Goal: Information Seeking & Learning: Learn about a topic

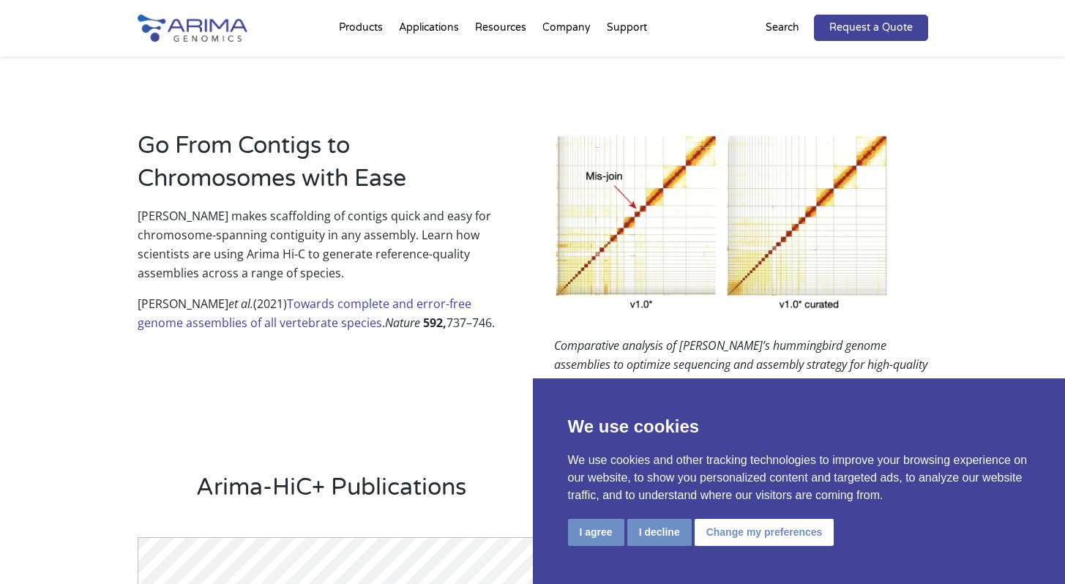
scroll to position [951, 0]
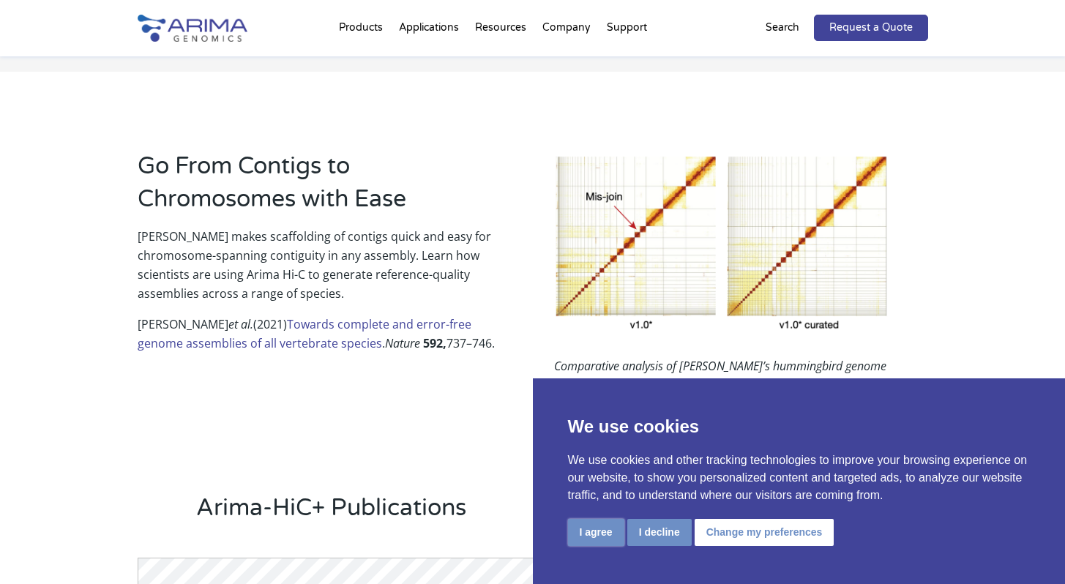
click at [601, 527] on button "I agree" at bounding box center [596, 532] width 56 height 27
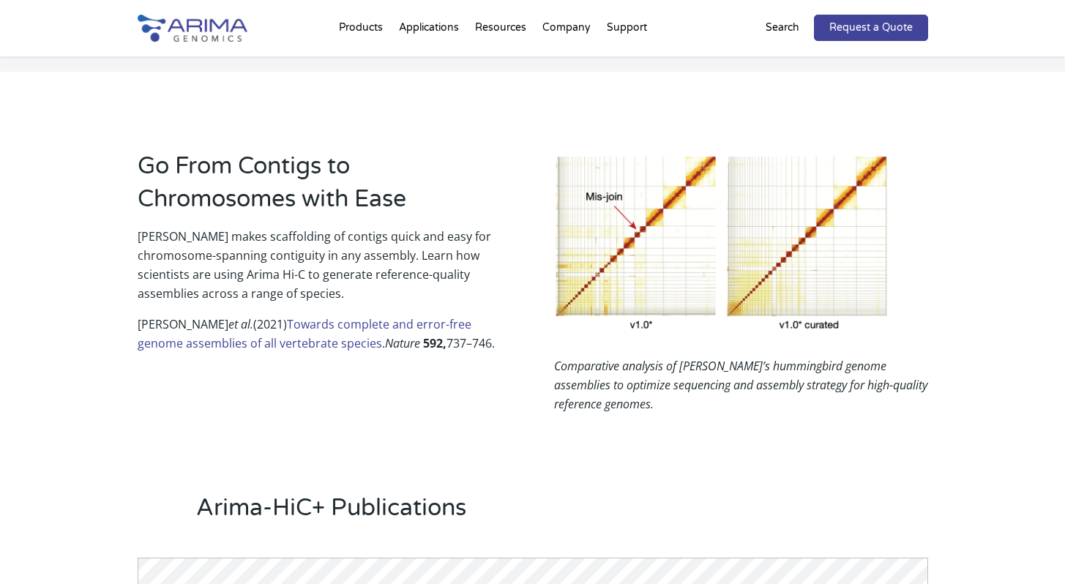
click at [712, 378] on em "Comparative analysis of [PERSON_NAME]’s hummingbird genome assemblies to optimi…" at bounding box center [740, 385] width 373 height 54
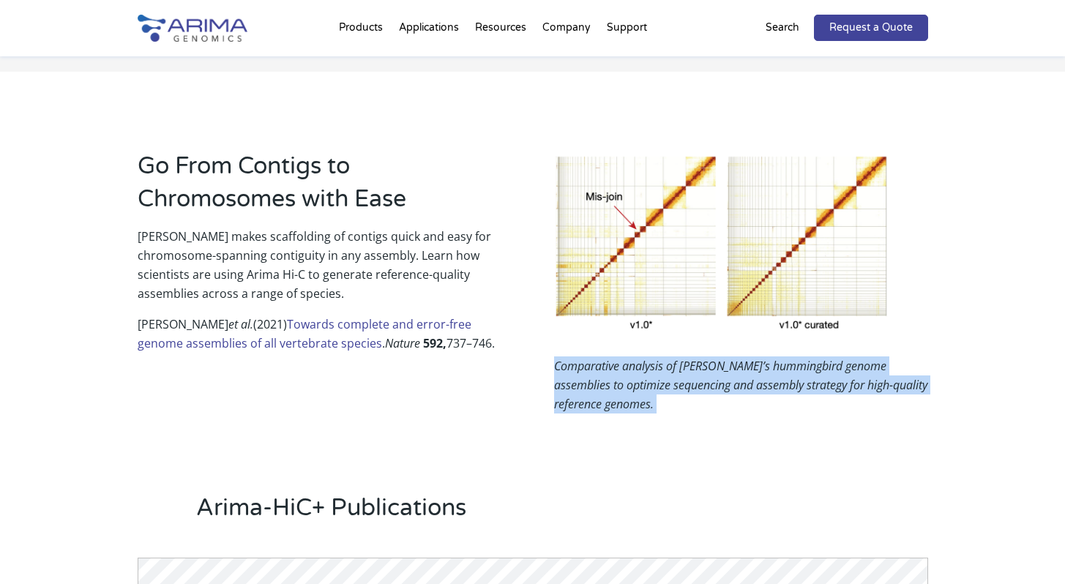
click at [712, 378] on em "Comparative analysis of [PERSON_NAME]’s hummingbird genome assemblies to optimi…" at bounding box center [740, 385] width 373 height 54
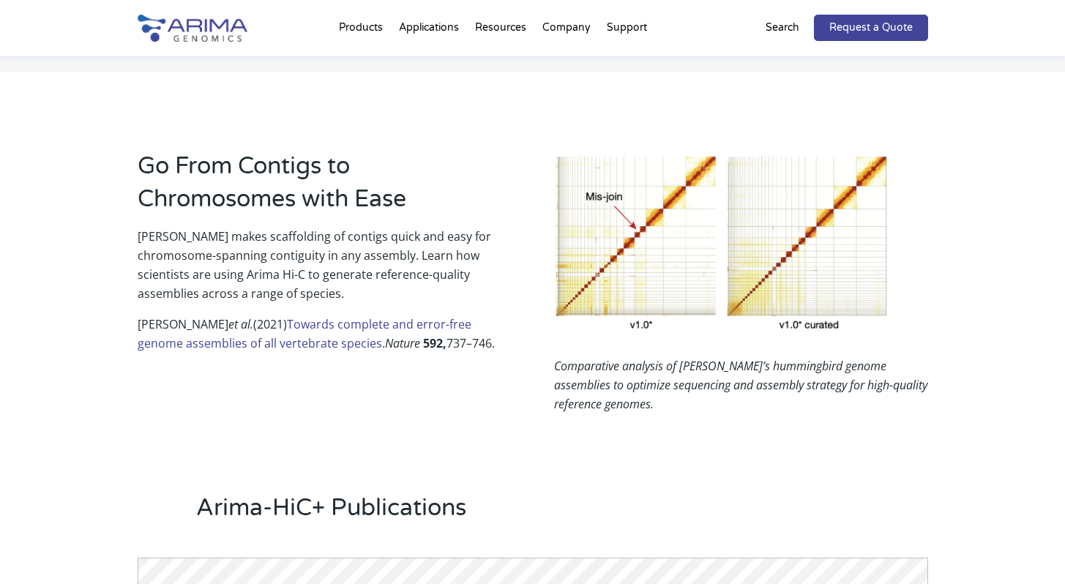
click at [712, 398] on p "Comparative analysis of [PERSON_NAME]’s hummingbird genome assemblies to optimi…" at bounding box center [740, 384] width 373 height 57
click at [340, 320] on link "Towards complete and error-free genome assemblies of all vertebrate species" at bounding box center [305, 333] width 334 height 35
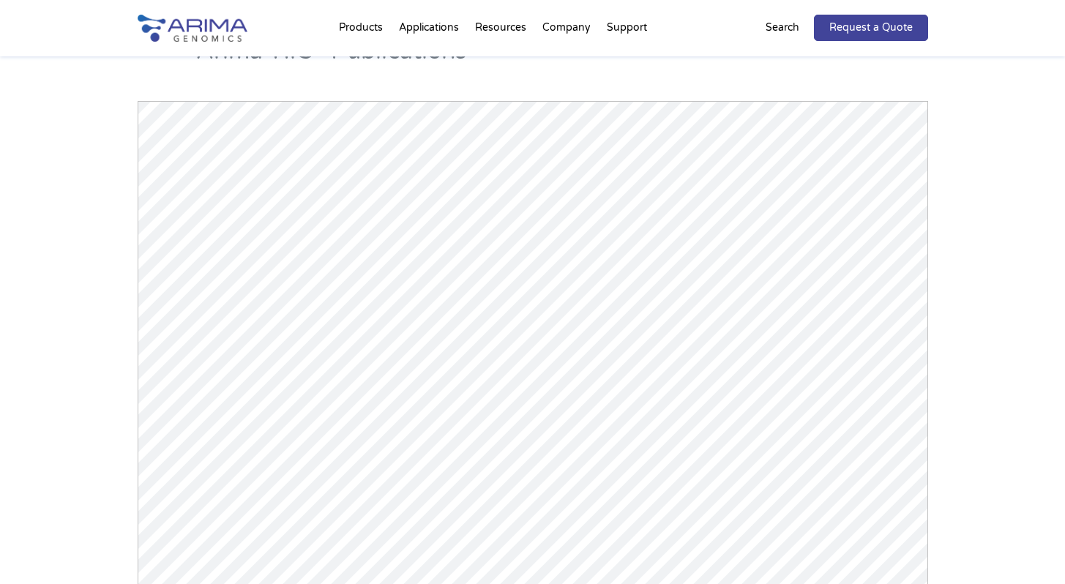
scroll to position [1567, 0]
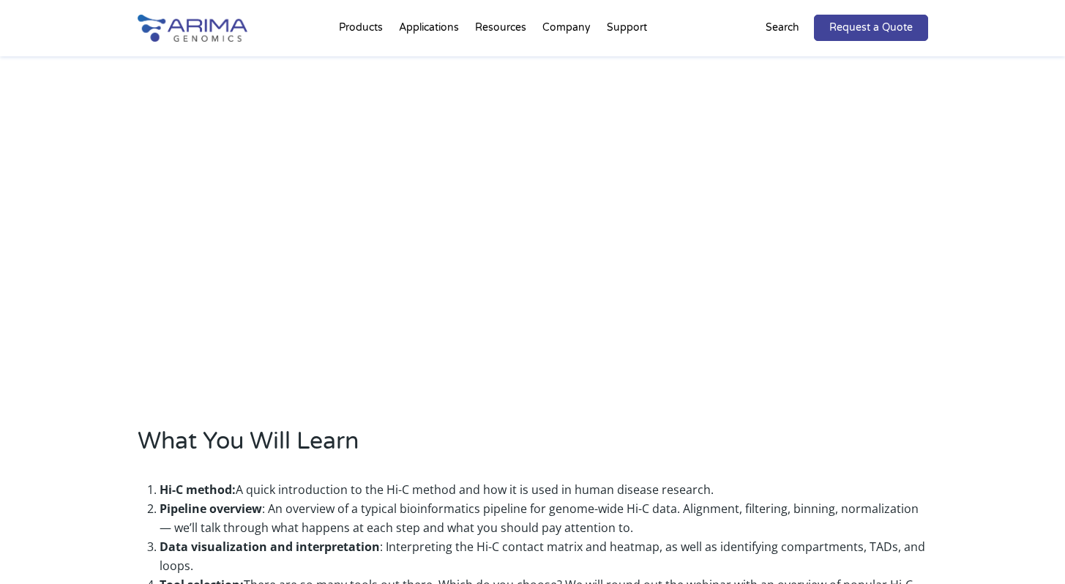
scroll to position [565, 0]
click at [342, 506] on li "Pipeline overview : An overview of a typical bioinformatics pipeline for genome…" at bounding box center [544, 519] width 768 height 38
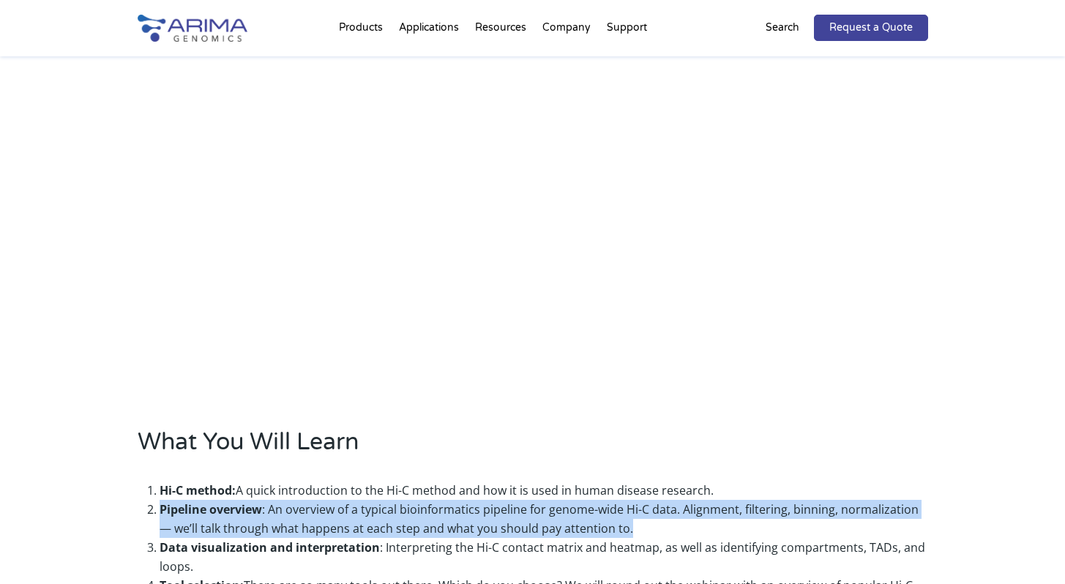
click at [342, 506] on li "Pipeline overview : An overview of a typical bioinformatics pipeline for genome…" at bounding box center [544, 519] width 768 height 38
click at [402, 518] on li "Pipeline overview : An overview of a typical bioinformatics pipeline for genome…" at bounding box center [544, 519] width 768 height 38
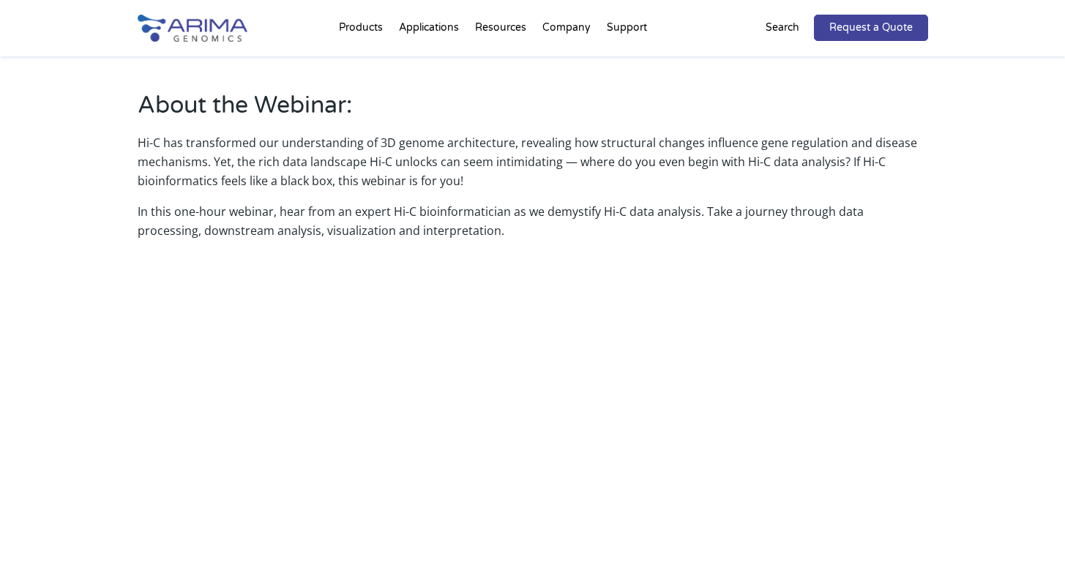
scroll to position [408, 0]
